Goal: Task Accomplishment & Management: Manage account settings

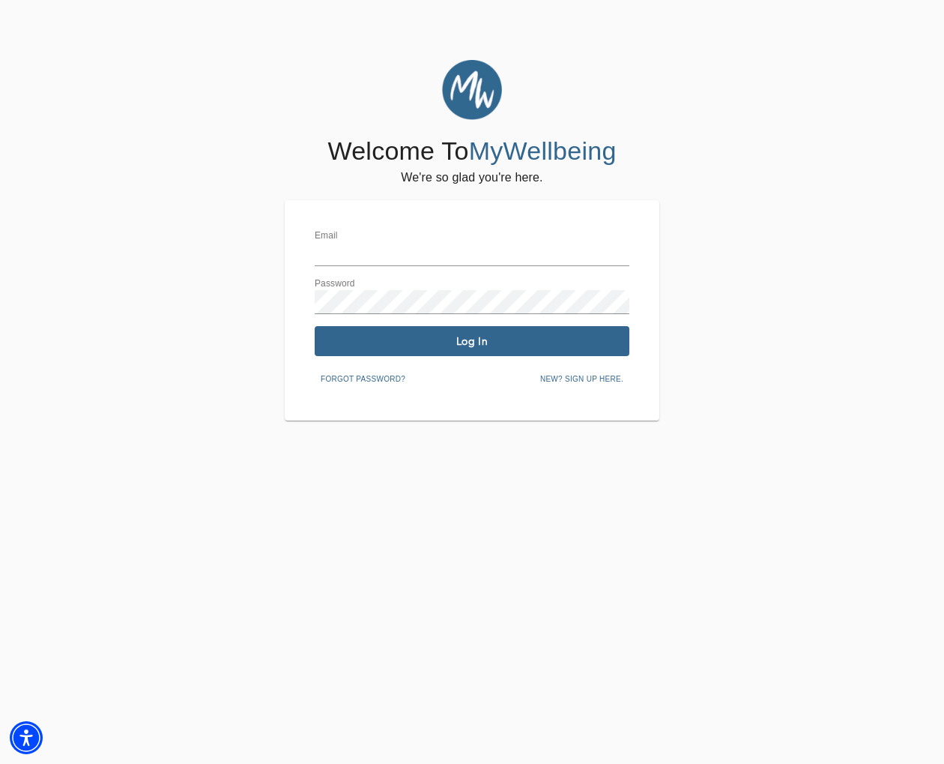
type input "[EMAIL_ADDRESS][DOMAIN_NAME]"
click at [507, 339] on span "Log In" at bounding box center [472, 341] width 303 height 14
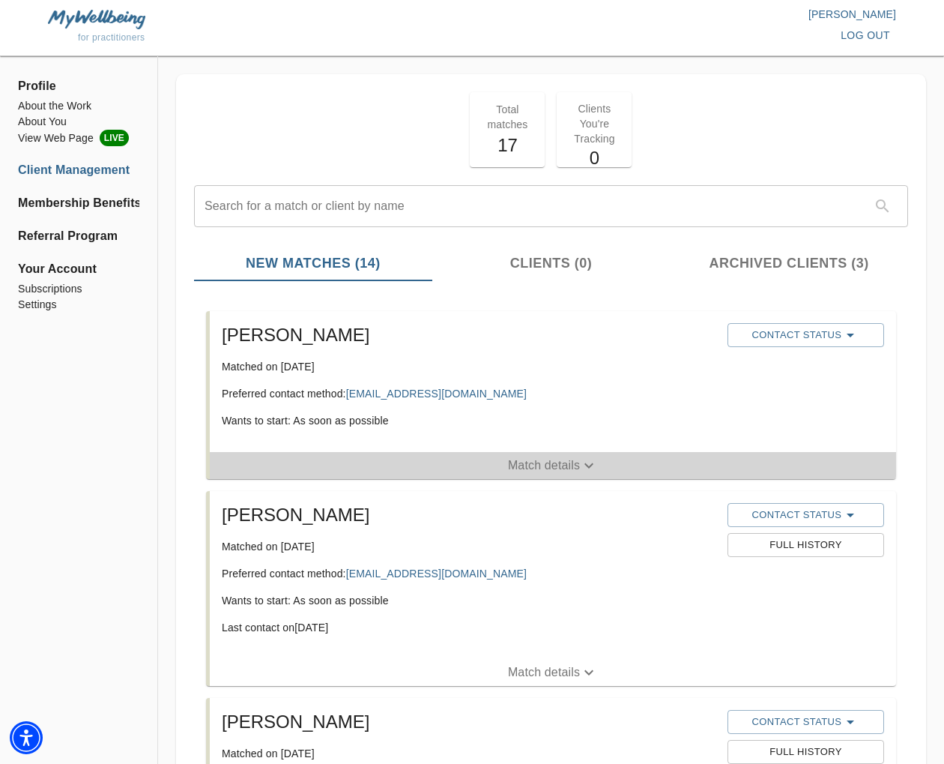
click at [574, 473] on p "Match details" at bounding box center [544, 465] width 72 height 18
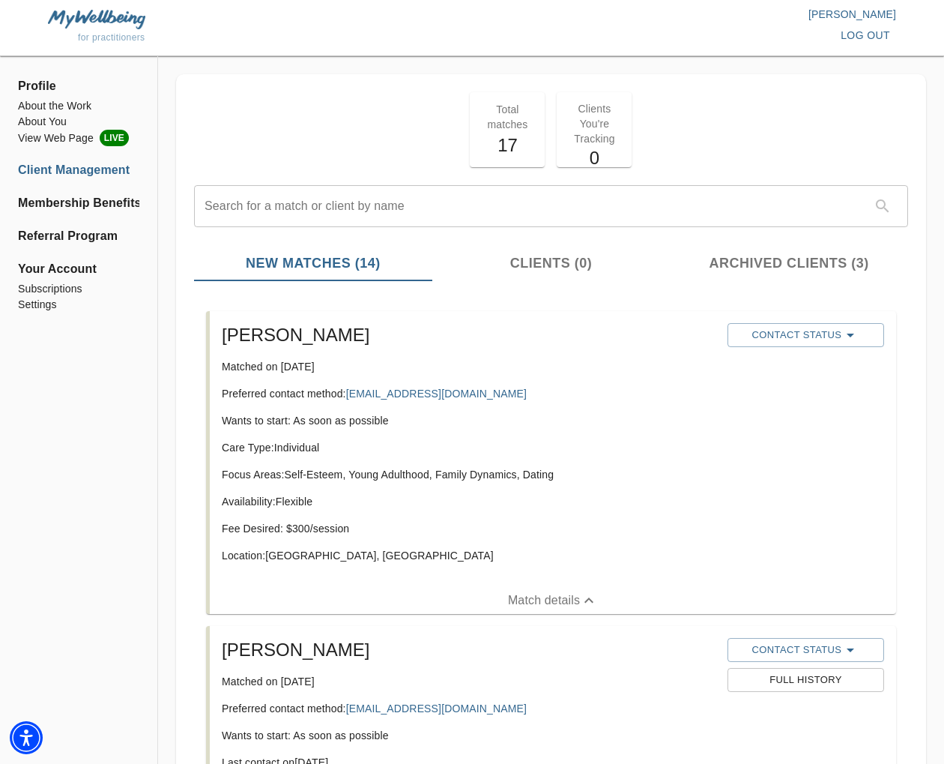
drag, startPoint x: 361, startPoint y: 545, endPoint x: 348, endPoint y: 550, distance: 13.5
click at [361, 546] on div "Care Type: Individual Focus Areas: Self-Esteem, Young Adulthood, Family Dynamic…" at bounding box center [469, 507] width 494 height 135
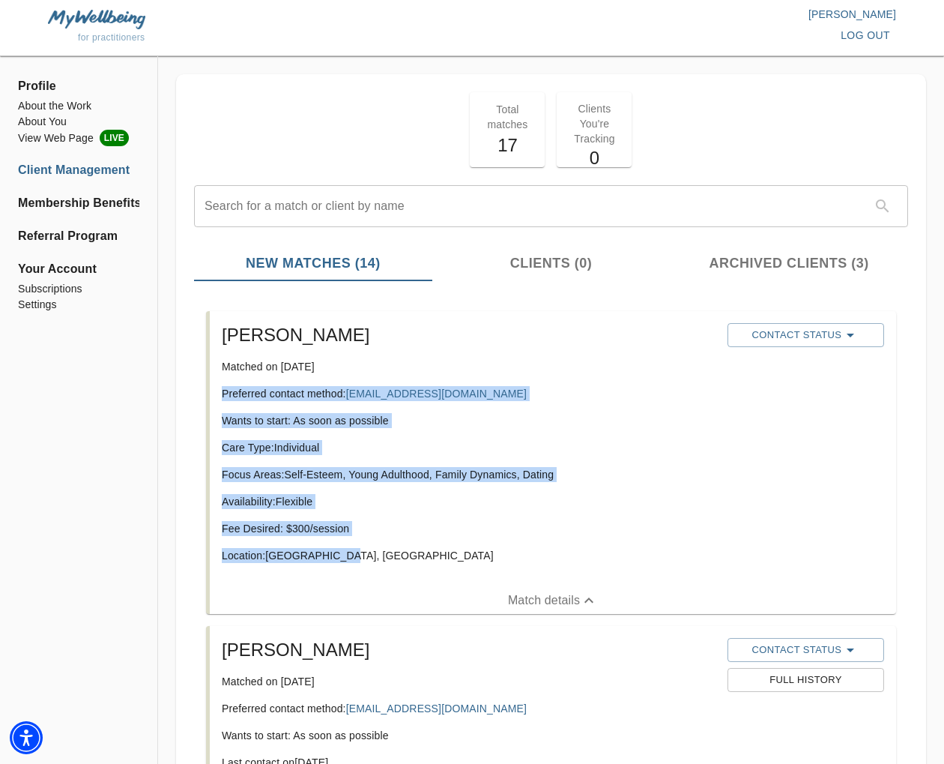
drag, startPoint x: 348, startPoint y: 551, endPoint x: 237, endPoint y: 393, distance: 194.2
click at [220, 393] on div "[PERSON_NAME] Matched on [DATE] Preferred contact method: [EMAIL_ADDRESS][DOMAI…" at bounding box center [469, 449] width 506 height 264
copy div "Preferred contact method: [EMAIL_ADDRESS][DOMAIN_NAME] Wants to start: As soon …"
click at [474, 457] on div "Care Type: Individual Focus Areas: Self-Esteem, Young Adulthood, Family Dynamic…" at bounding box center [469, 507] width 494 height 135
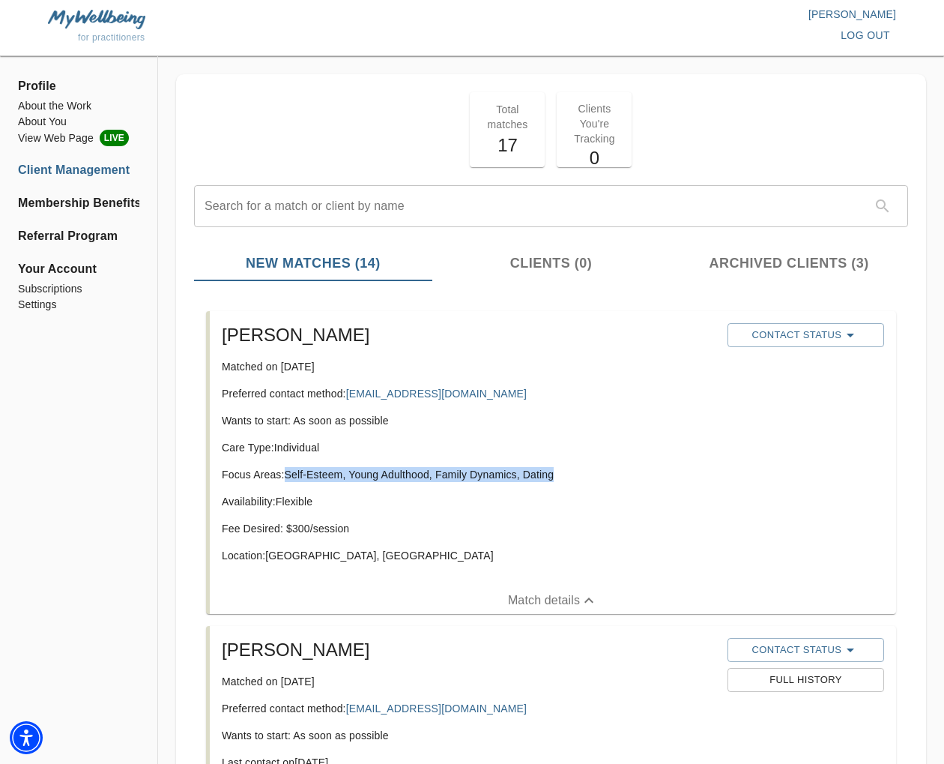
drag, startPoint x: 563, startPoint y: 477, endPoint x: 302, endPoint y: 474, distance: 260.8
click at [288, 476] on p "Focus Areas: Self-Esteem, Young Adulthood, Family Dynamics, Dating" at bounding box center [469, 474] width 494 height 15
copy p "Self-Esteem, Young Adulthood, Family Dynamics, Dating"
click at [777, 328] on span "Contact Status" at bounding box center [806, 335] width 142 height 18
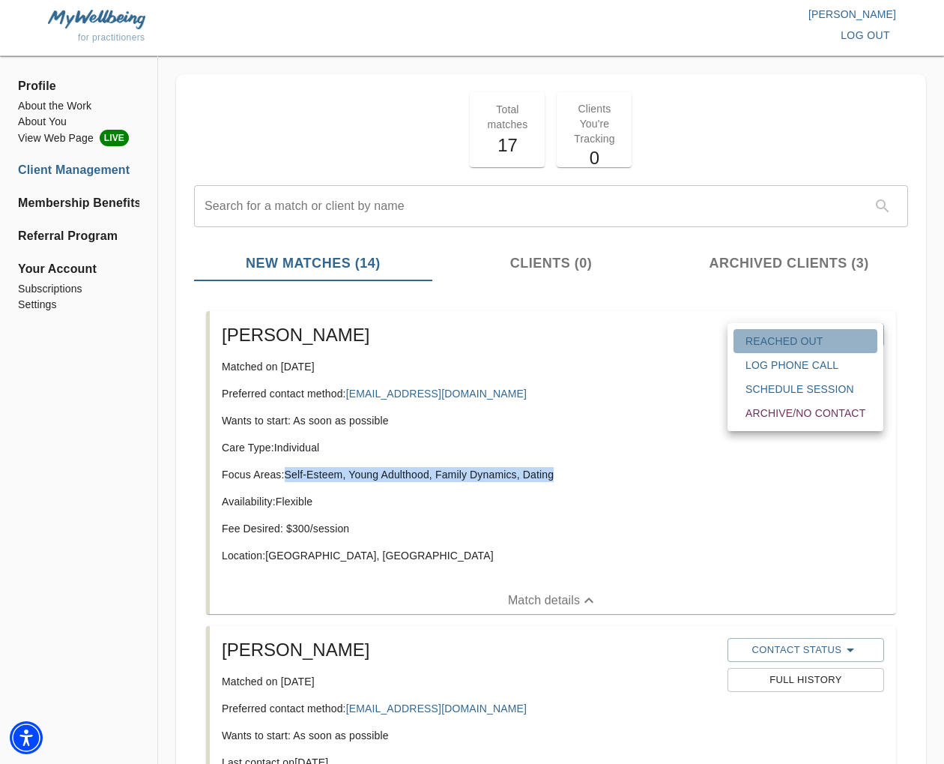
click at [781, 339] on span "Reached Out" at bounding box center [806, 340] width 120 height 15
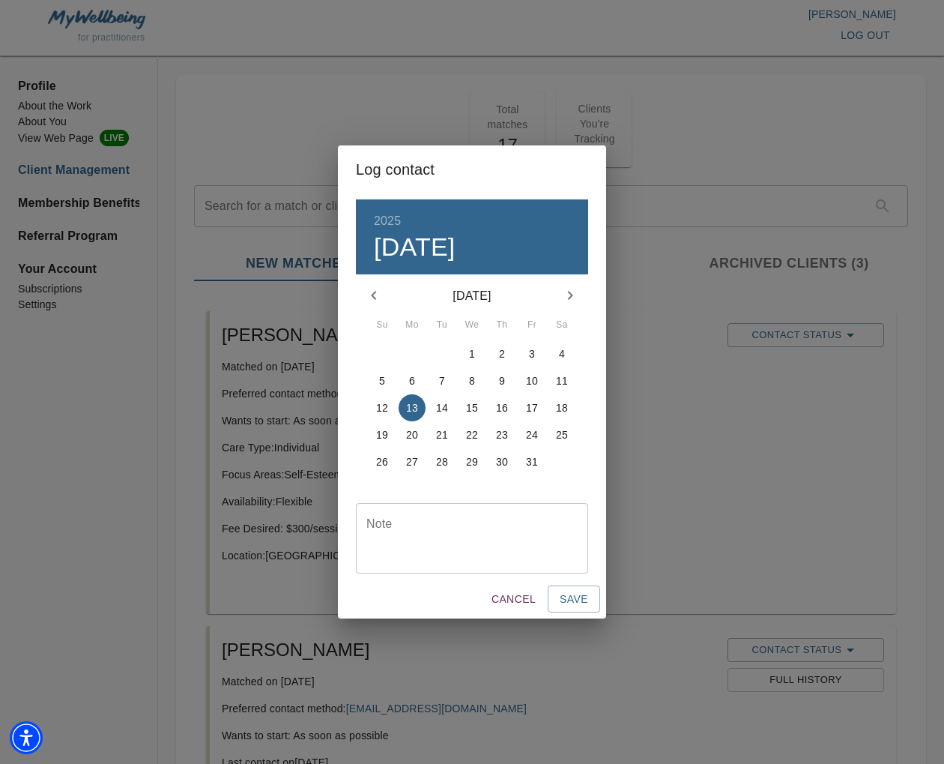
click at [493, 539] on textarea at bounding box center [471, 537] width 211 height 43
type textarea "initial email response sent"
drag, startPoint x: 568, startPoint y: 596, endPoint x: 586, endPoint y: 592, distance: 18.5
click at [569, 596] on span "Save" at bounding box center [574, 599] width 28 height 19
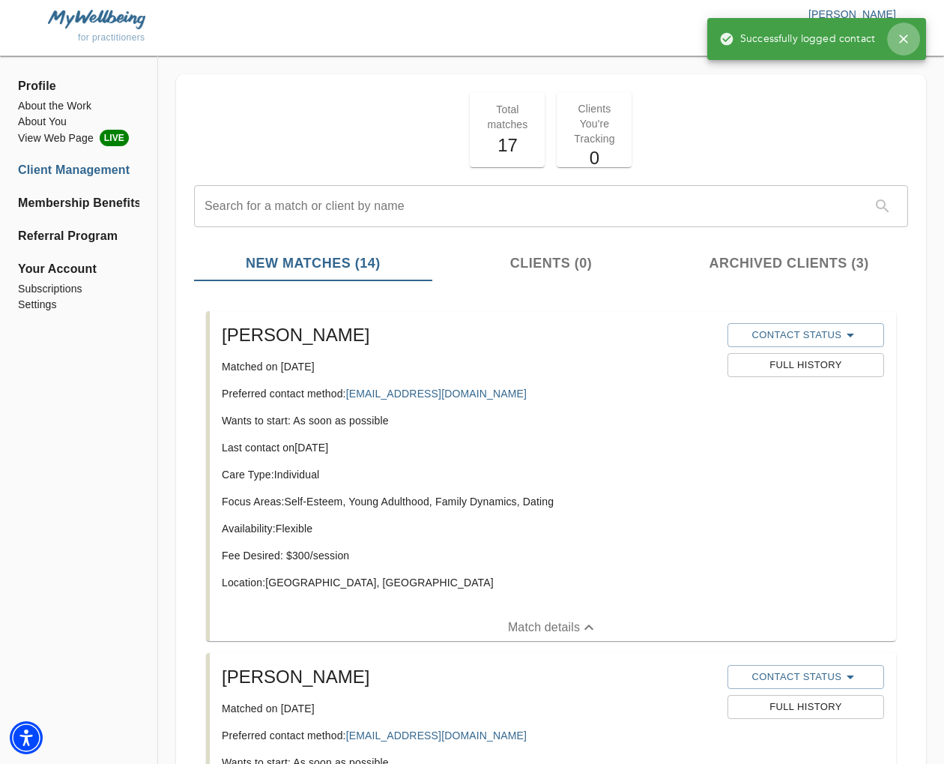
click at [910, 40] on icon "button" at bounding box center [903, 38] width 15 height 15
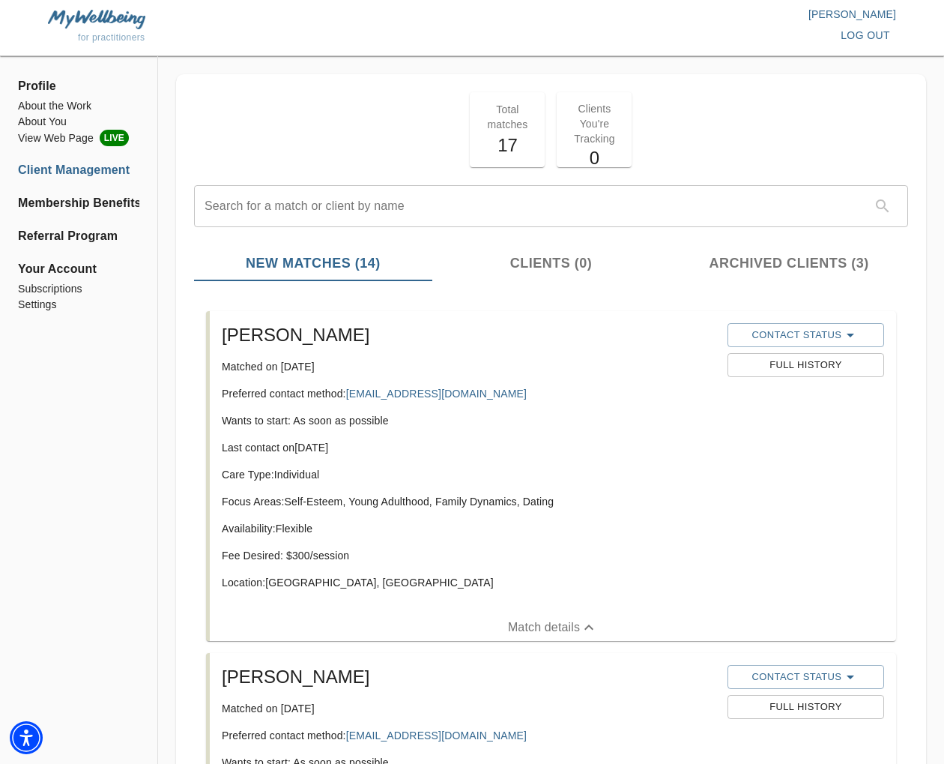
click at [894, 38] on button "log out" at bounding box center [865, 36] width 61 height 28
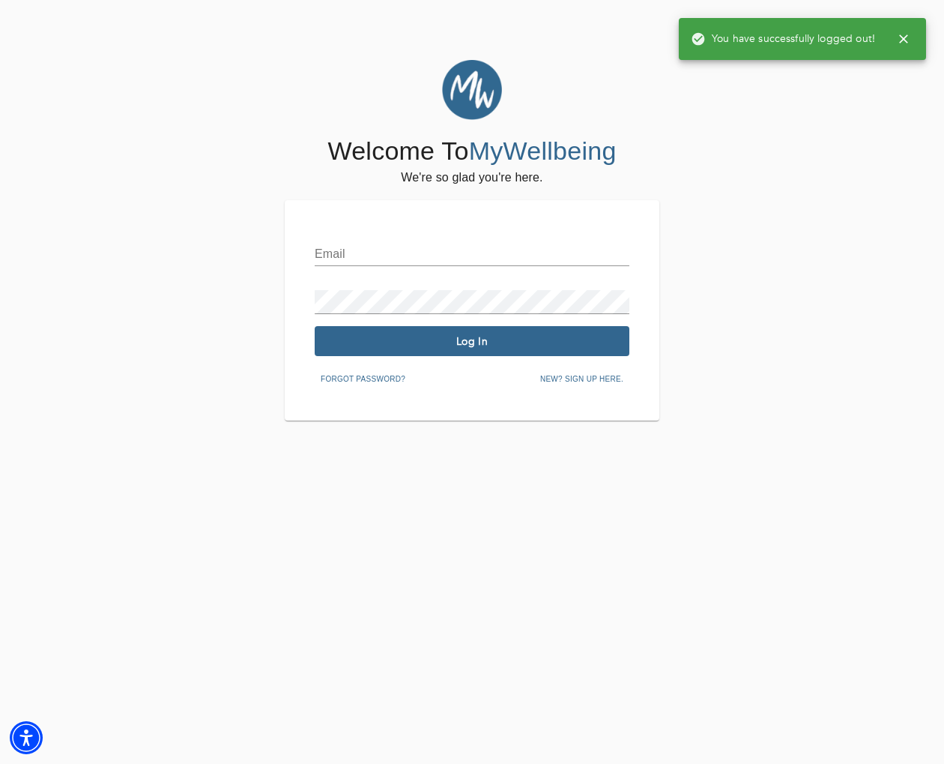
type input "[EMAIL_ADDRESS][DOMAIN_NAME]"
